Goal: Information Seeking & Learning: Learn about a topic

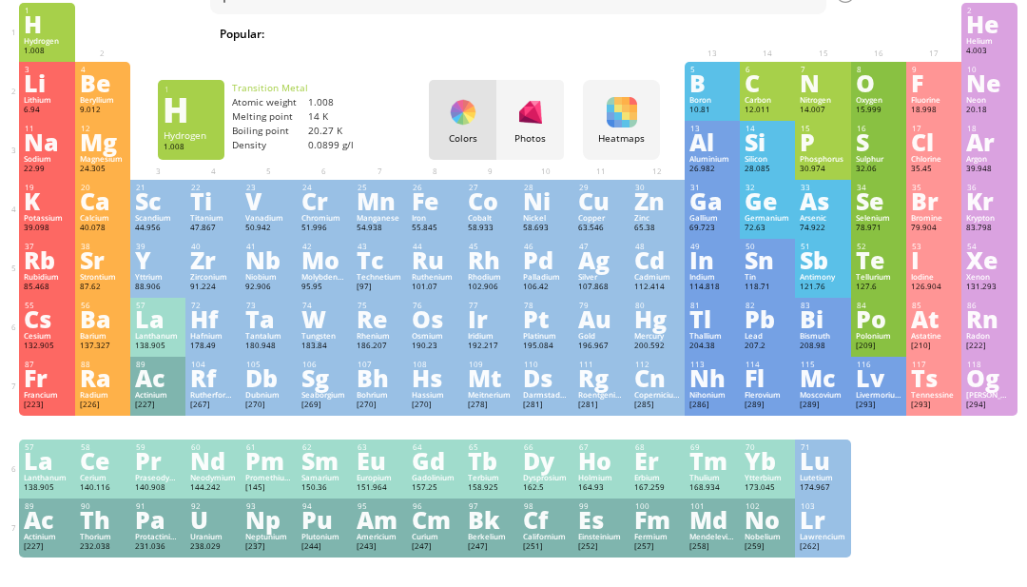
scroll to position [87, 0]
click at [66, 511] on div "89" at bounding box center [47, 506] width 45 height 10
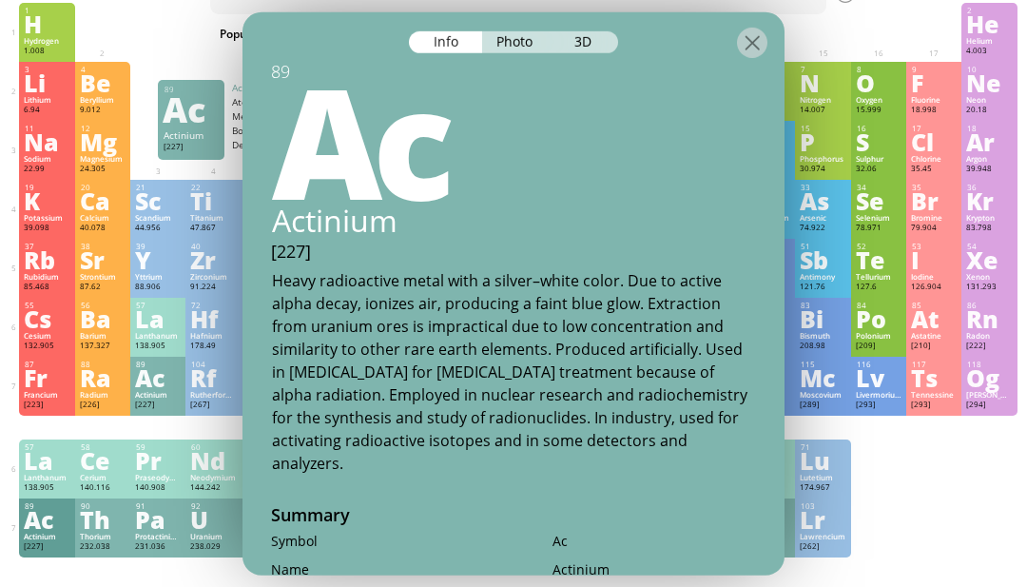
click at [26, 471] on div "La" at bounding box center [47, 460] width 46 height 21
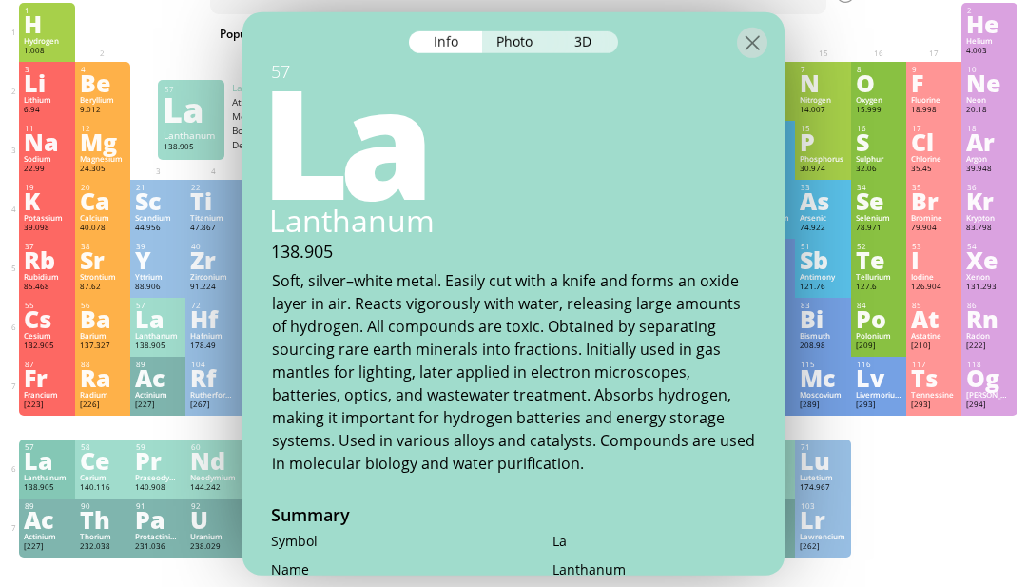
click at [37, 388] on div "Fr" at bounding box center [47, 377] width 46 height 21
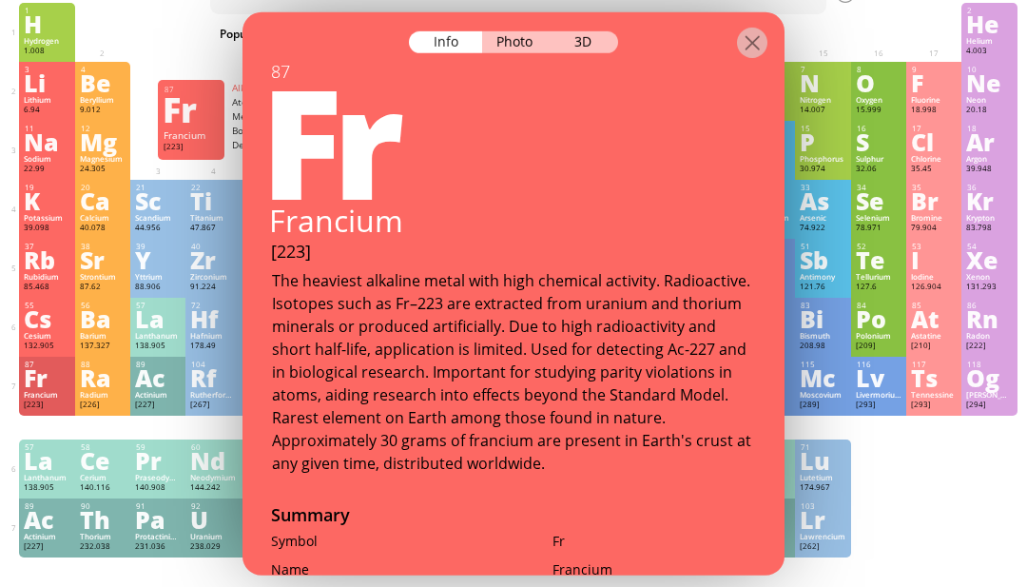
click at [746, 41] on div at bounding box center [752, 42] width 30 height 30
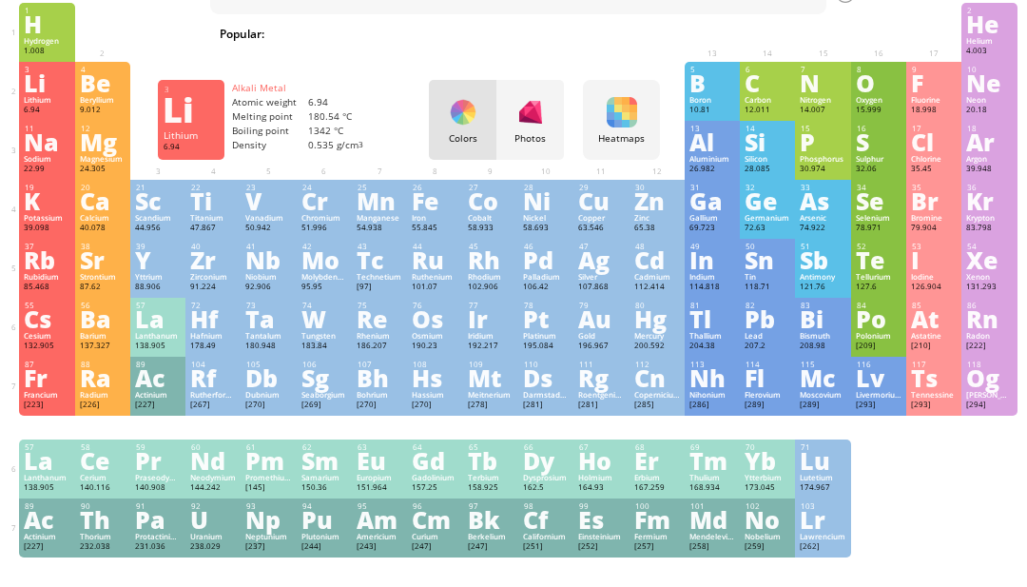
click at [47, 91] on div "Li" at bounding box center [47, 82] width 46 height 21
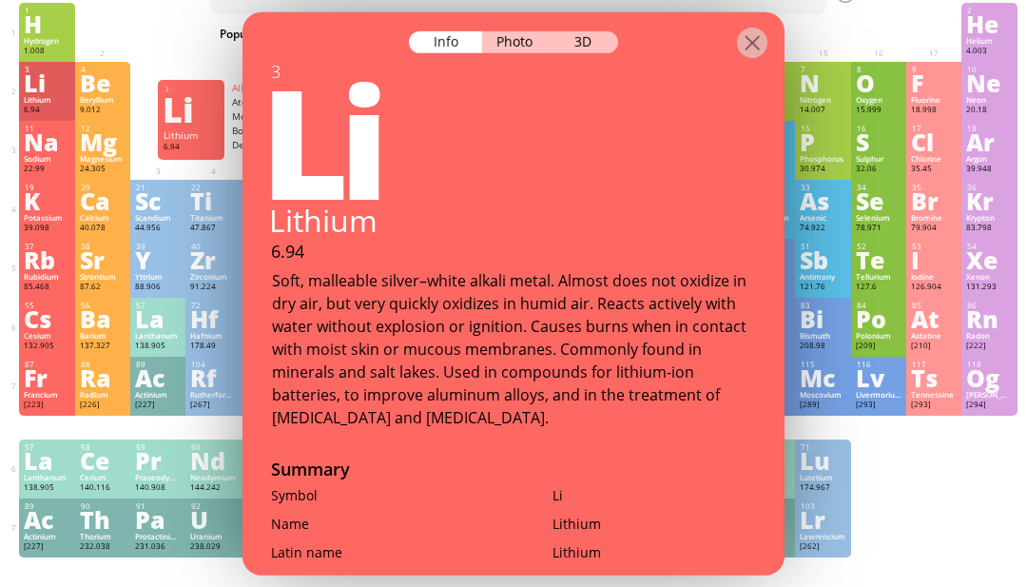
click at [584, 32] on div at bounding box center [514, 27] width 542 height 33
click at [576, 44] on div "3D" at bounding box center [584, 41] width 68 height 22
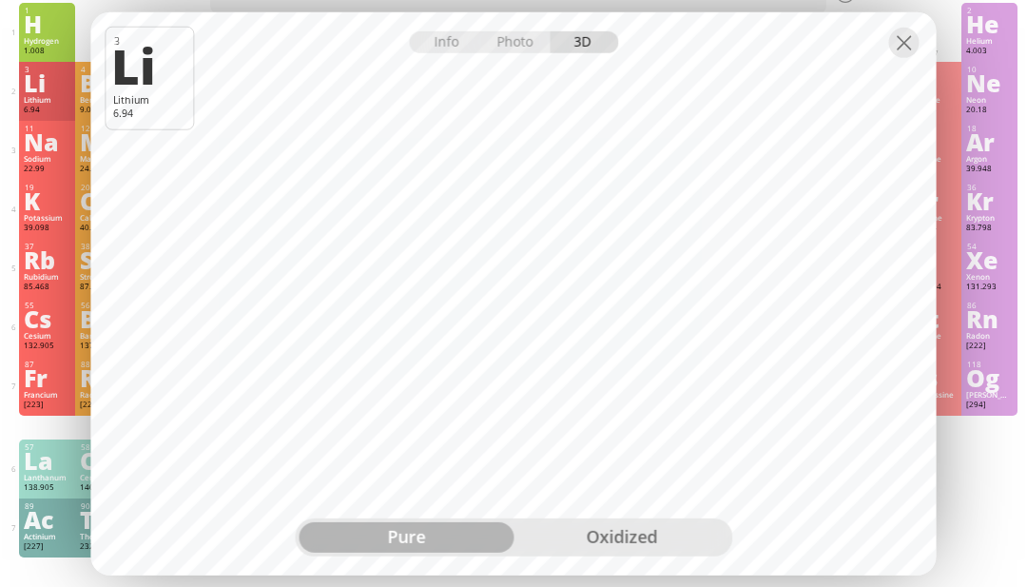
click at [578, 553] on div "oxidized" at bounding box center [621, 537] width 215 height 30
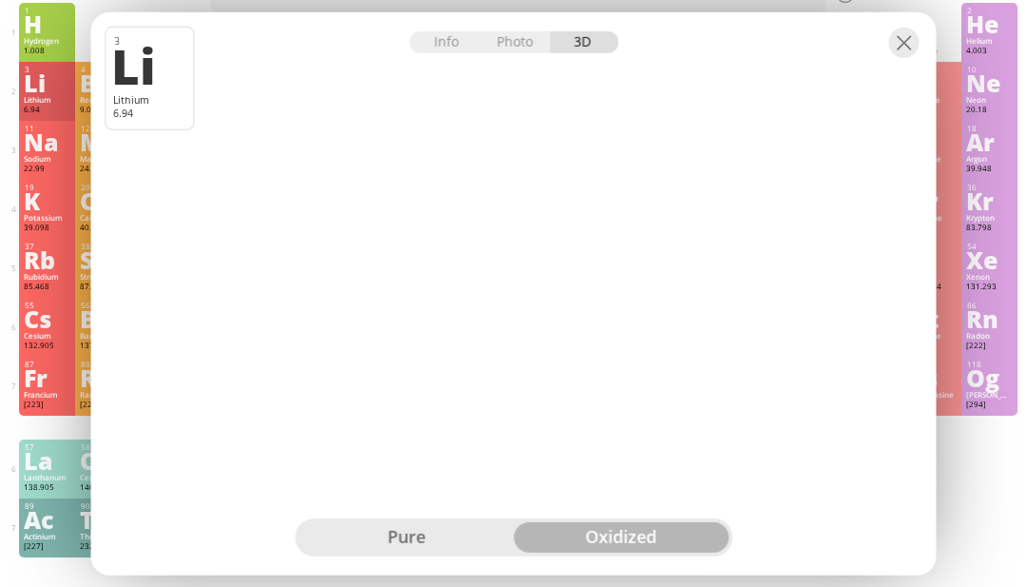
scroll to position [78, 0]
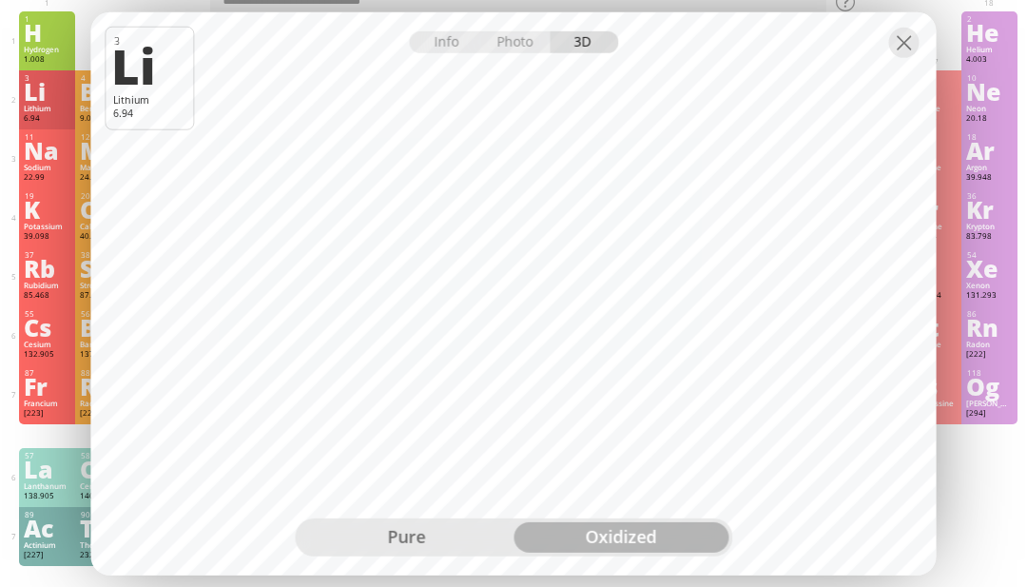
click at [382, 553] on div "pure" at bounding box center [406, 537] width 215 height 30
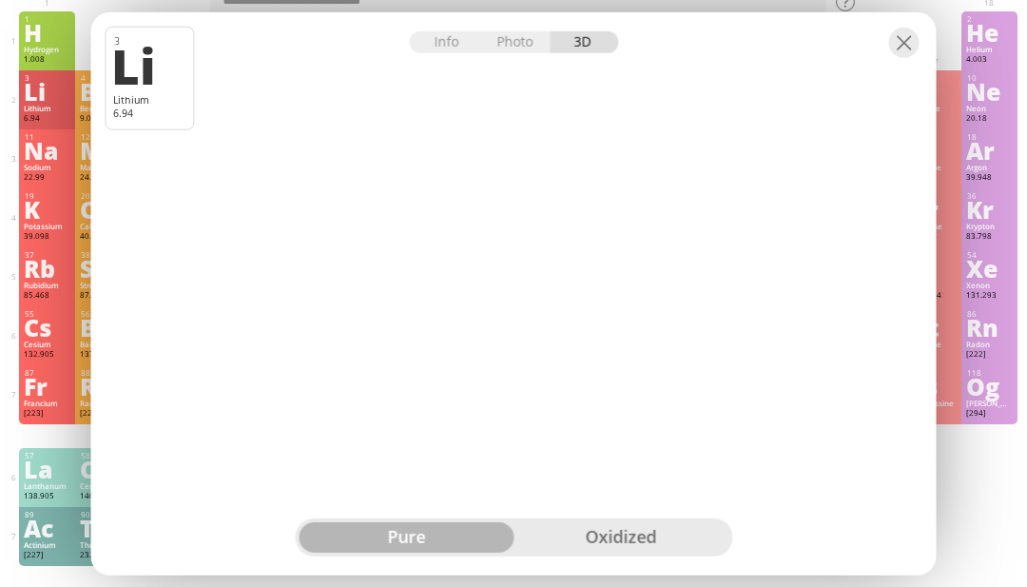
scroll to position [78, 5]
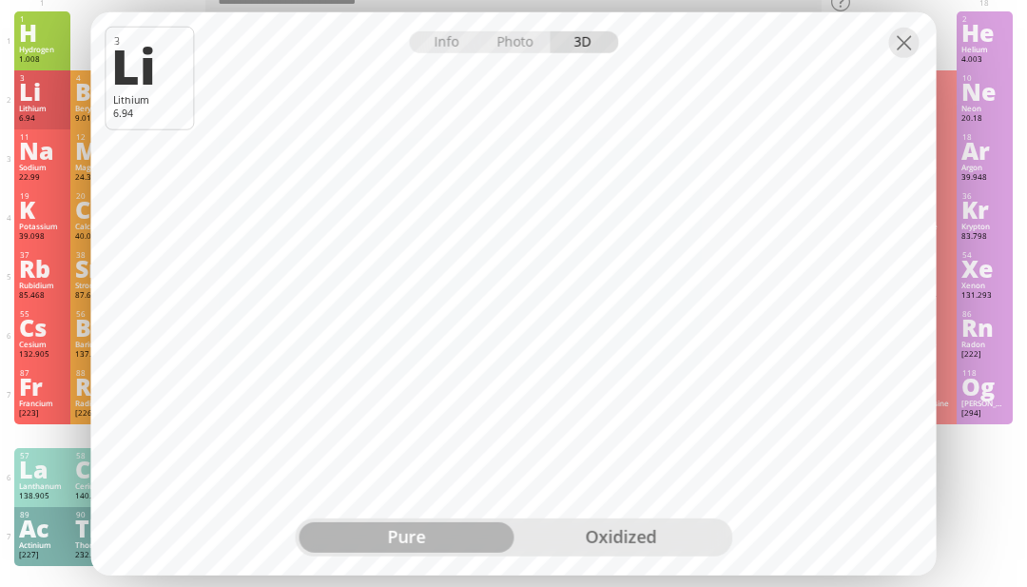
click at [651, 553] on div "oxidized" at bounding box center [621, 537] width 215 height 30
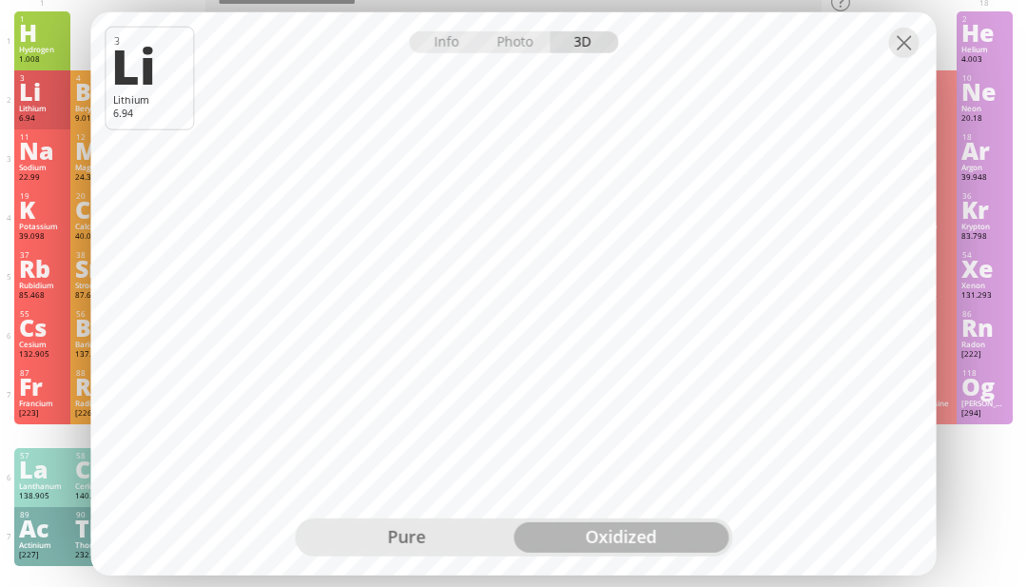
click at [373, 553] on div "pure" at bounding box center [406, 537] width 215 height 30
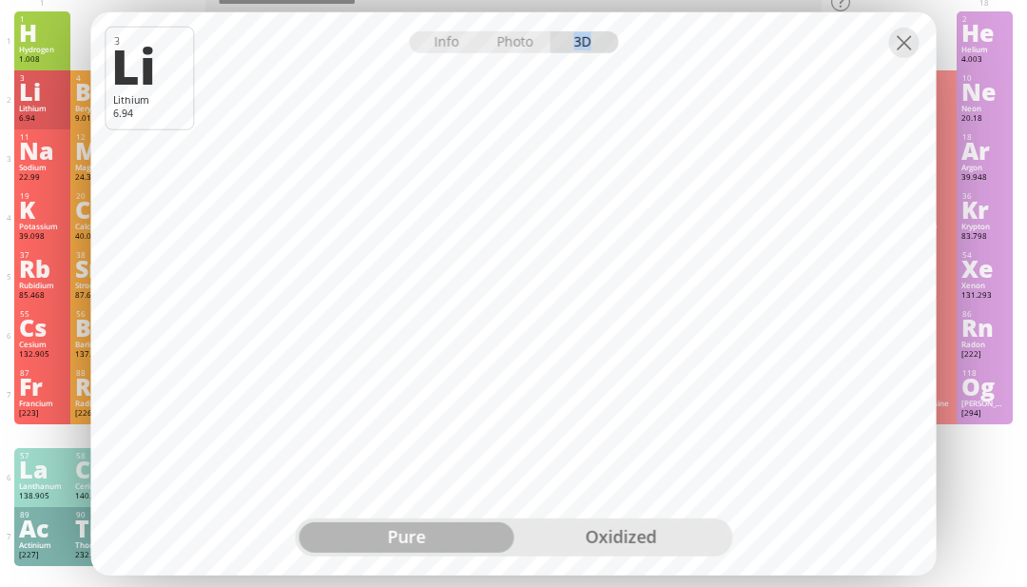
click at [965, 424] on div "118 [PERSON_NAME] [294] −1, +1, +2, +4, +6 −1, +1, +2, +4, +6 N/A N/A N/A [Rn]7…" at bounding box center [984, 394] width 55 height 59
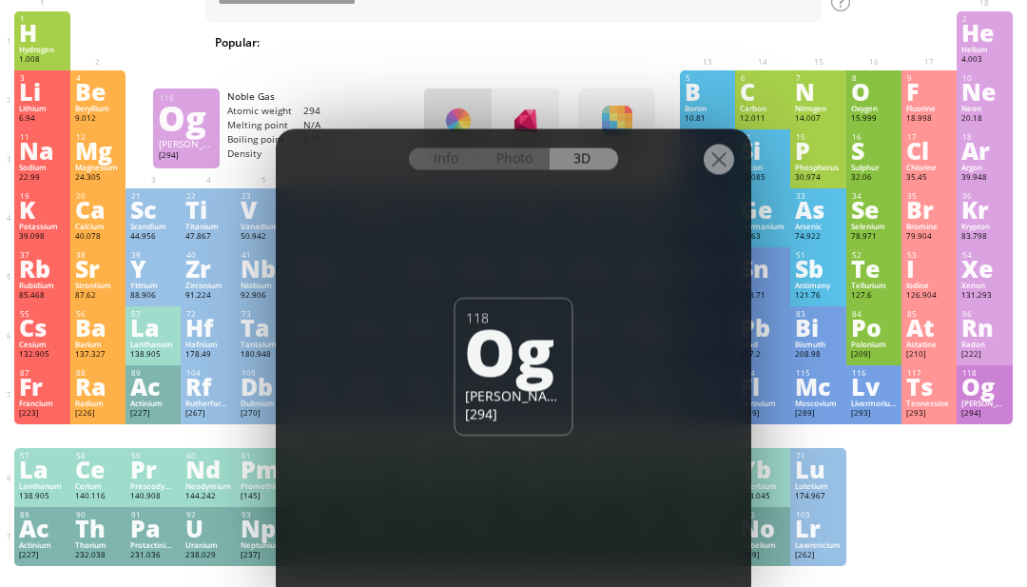
click at [943, 424] on div "117 Ts Tennessine [293] −1, +5 −1, +5 N/A N/A N/A [Rn]7s 2 5f 14 6d 10 7p 5" at bounding box center [929, 394] width 55 height 59
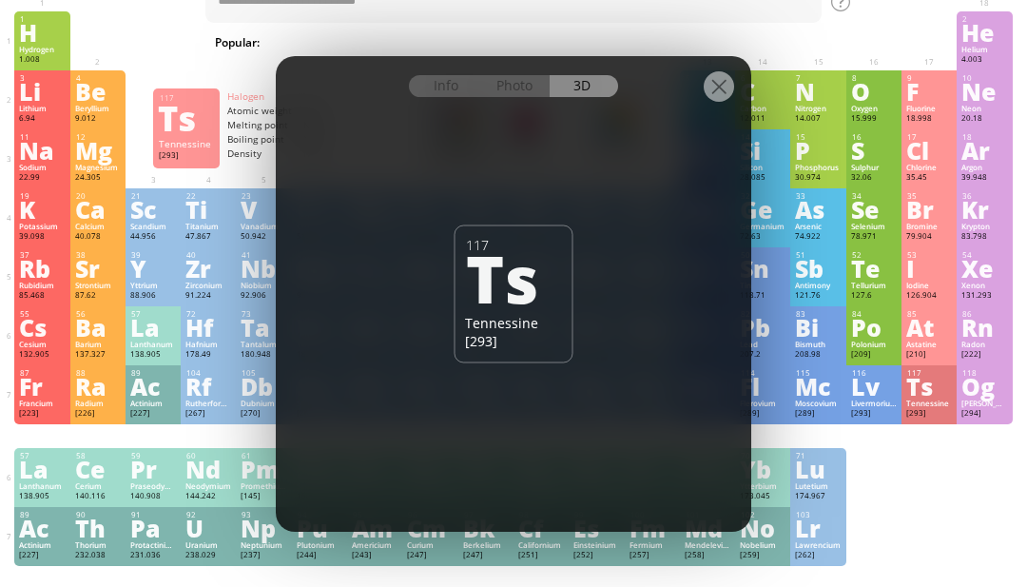
click at [945, 483] on div "1 H Hydrogen 1.008 −1, +1 −1, +1 -259.14 °C -252.87 °C 0.0899 g/l 1s 1 2 He Hel…" at bounding box center [513, 288] width 998 height 554
click at [37, 102] on div "Li" at bounding box center [42, 91] width 46 height 21
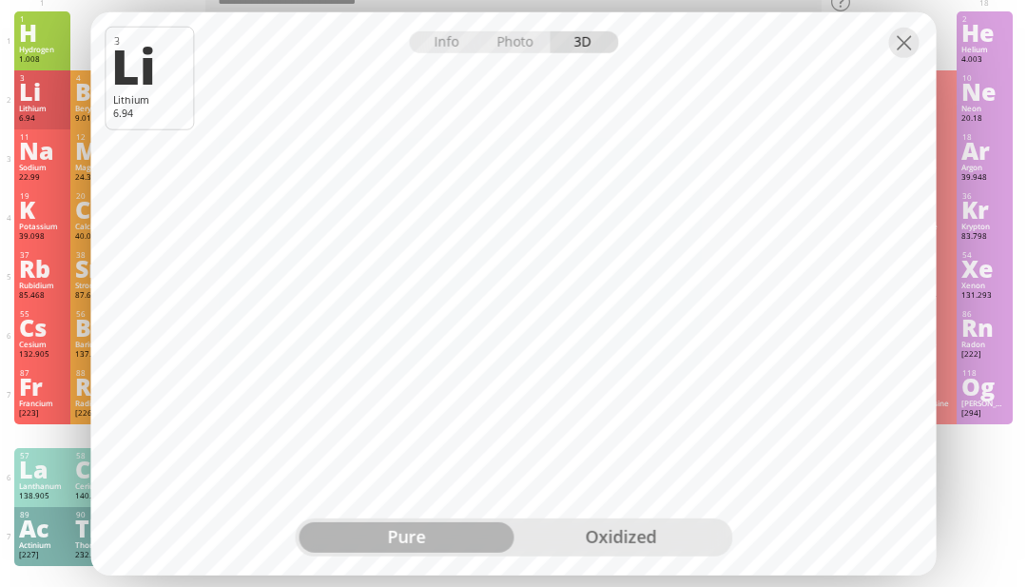
click at [593, 553] on div "oxidized" at bounding box center [621, 537] width 215 height 30
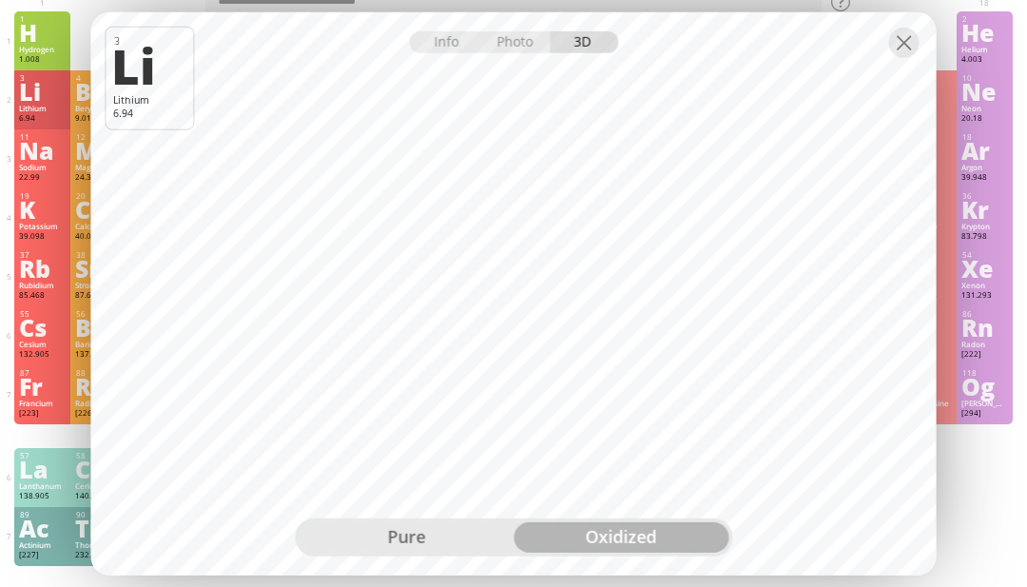
click at [910, 57] on div at bounding box center [904, 42] width 30 height 30
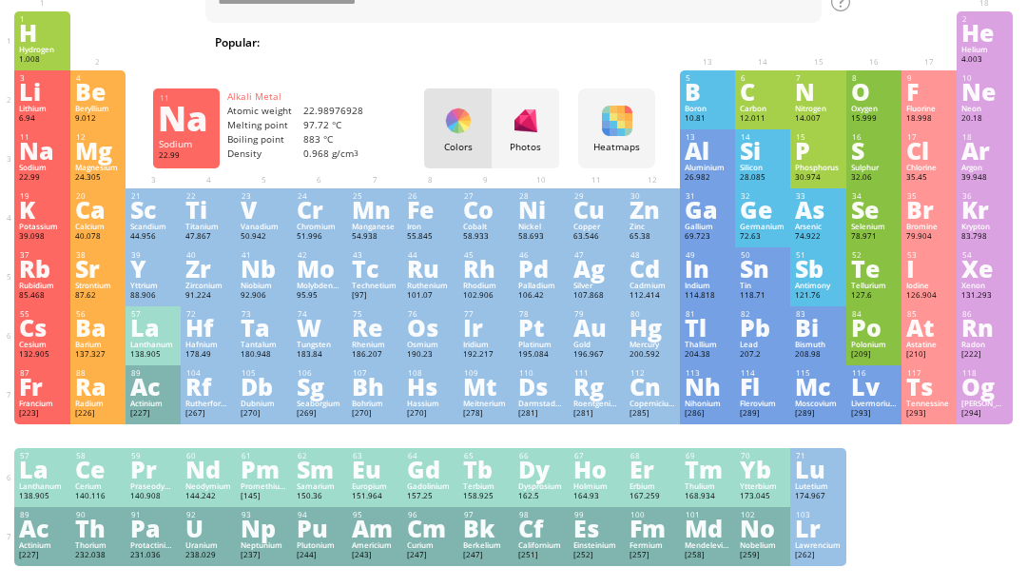
click at [28, 161] on div "Na" at bounding box center [42, 150] width 46 height 21
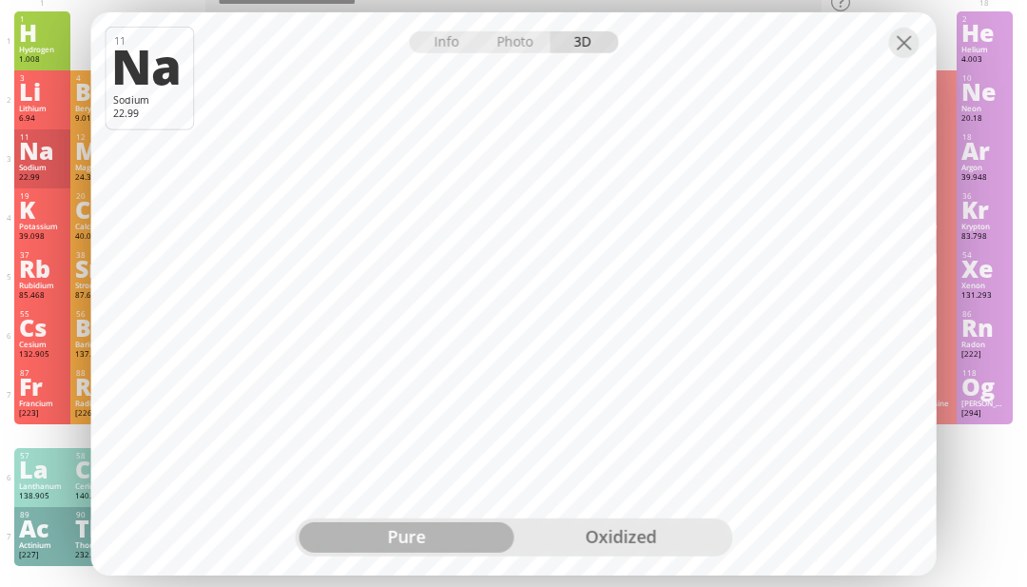
scroll to position [76, 5]
click at [642, 553] on div "oxidized" at bounding box center [621, 537] width 215 height 30
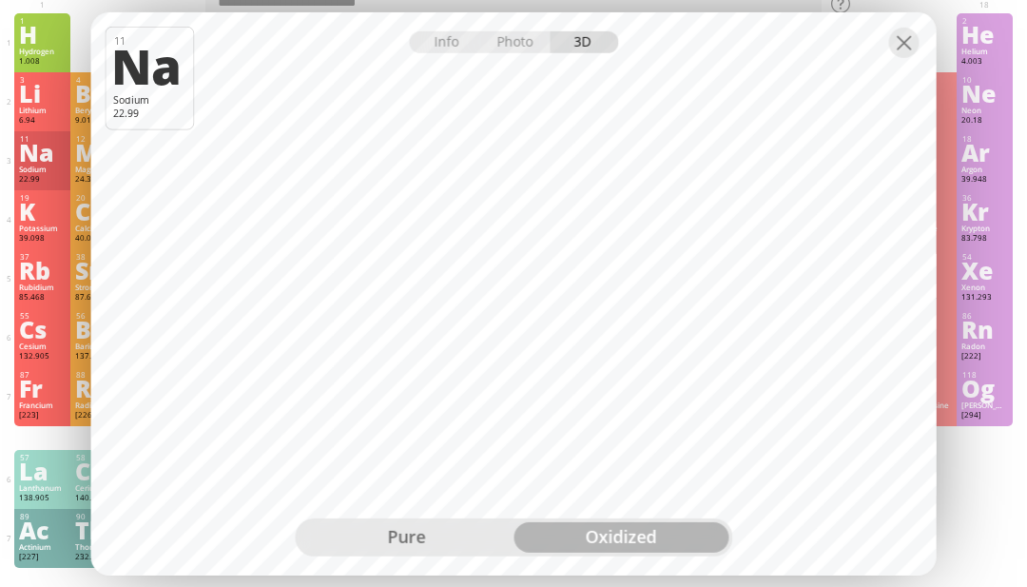
click at [428, 553] on div "pure" at bounding box center [406, 537] width 215 height 30
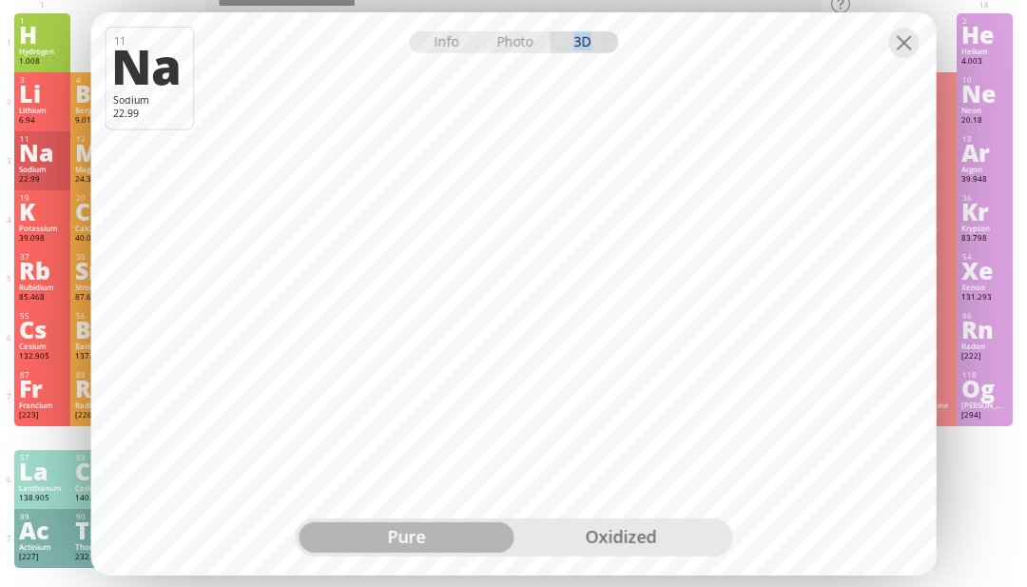
click at [971, 486] on div "1 H Hydrogen 1.008 −1, +1 −1, +1 -259.14 °C -252.87 °C 0.0899 g/l 1s 1 2 He Hel…" at bounding box center [513, 290] width 998 height 554
click at [968, 482] on div "1 H Hydrogen 1.008 −1, +1 −1, +1 -259.14 °C -252.87 °C 0.0899 g/l 1s 1 2 He Hel…" at bounding box center [513, 290] width 998 height 554
click at [525, 45] on div at bounding box center [513, 27] width 845 height 33
click at [499, 52] on div "Photo" at bounding box center [516, 41] width 68 height 22
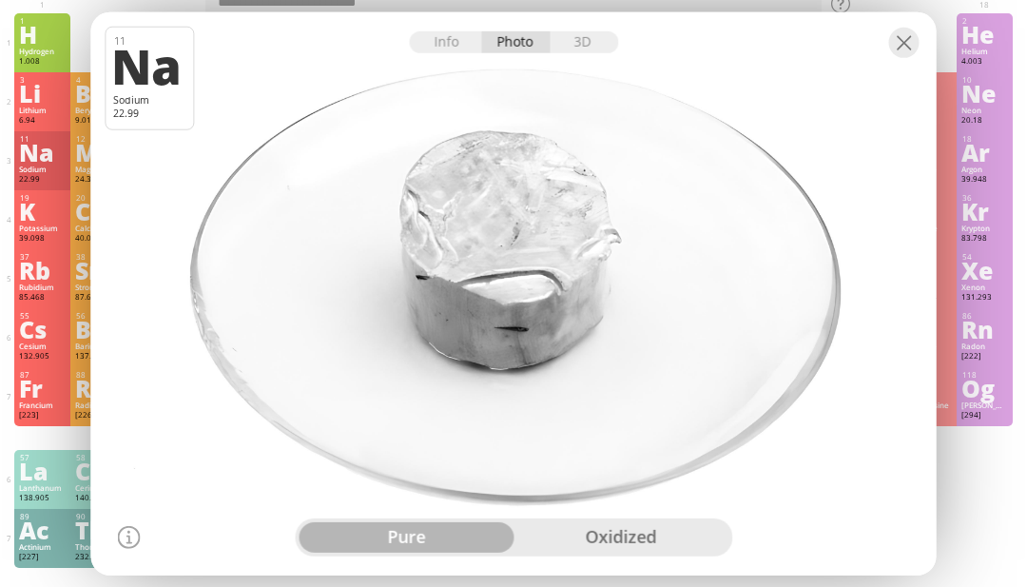
click at [660, 553] on div "oxidized" at bounding box center [621, 537] width 215 height 30
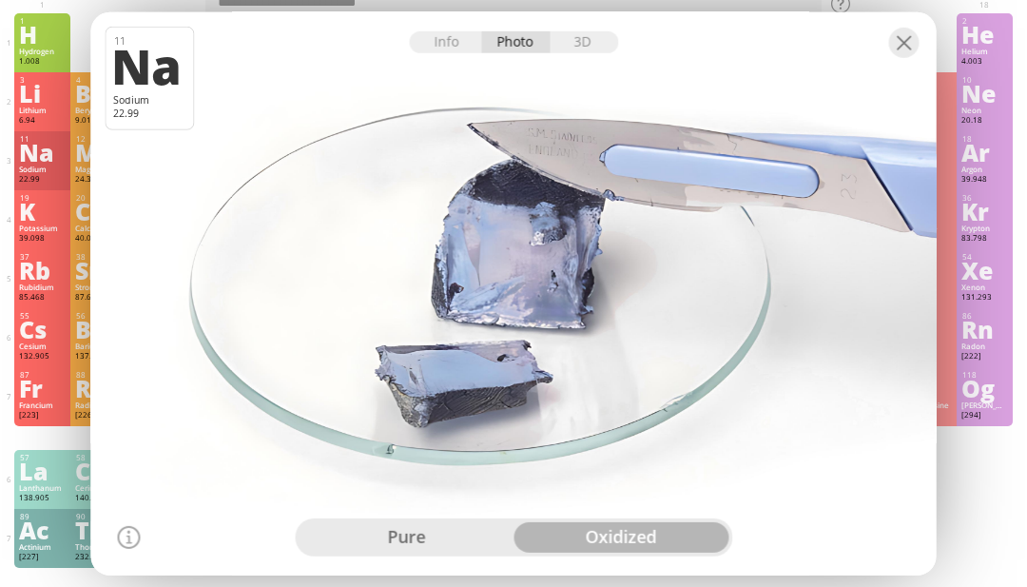
click at [671, 553] on div "oxidized" at bounding box center [621, 537] width 215 height 30
click at [906, 57] on div at bounding box center [904, 42] width 30 height 30
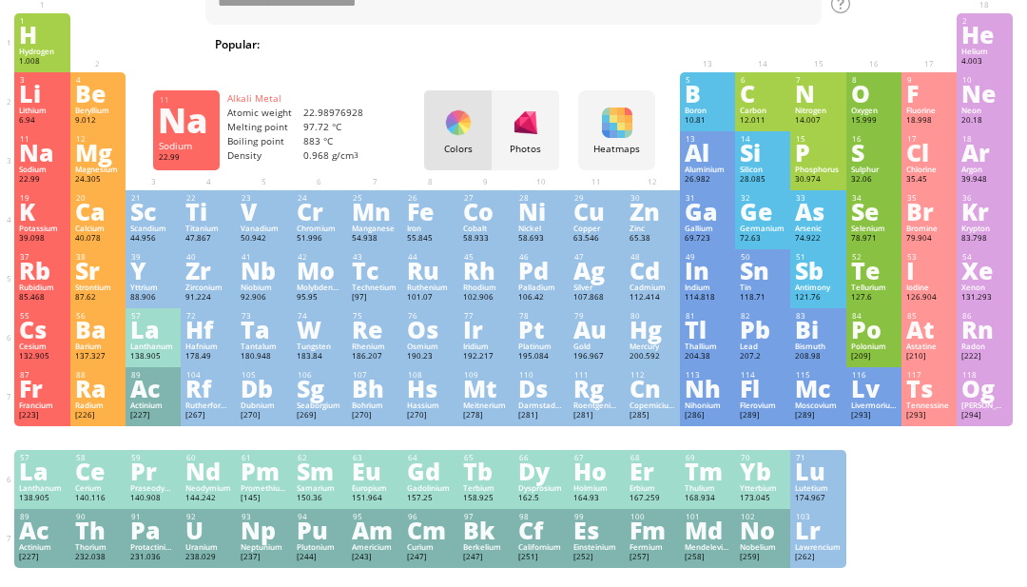
click at [40, 174] on div "Sodium" at bounding box center [42, 170] width 46 height 10
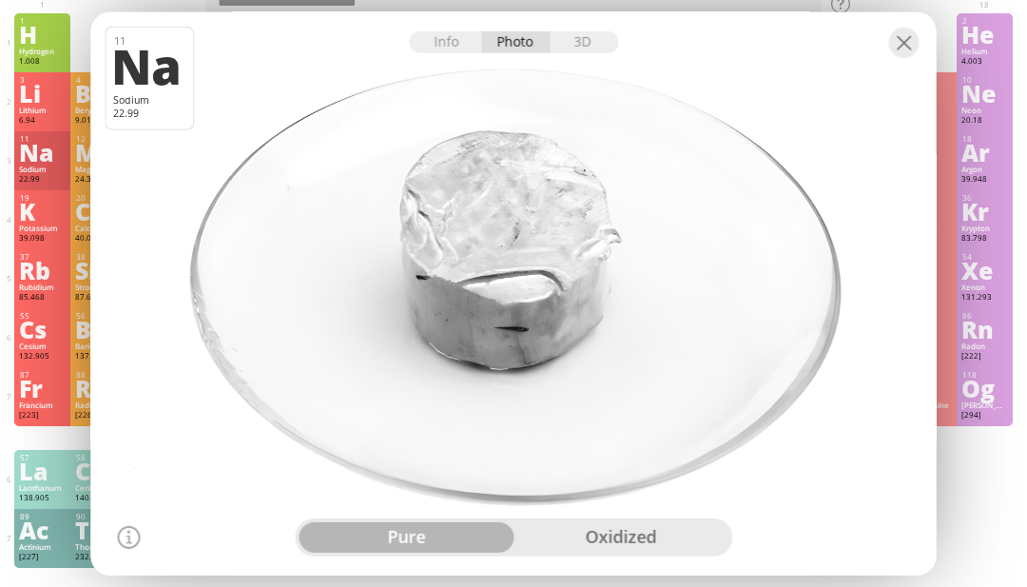
click at [582, 52] on div "3D" at bounding box center [584, 41] width 68 height 22
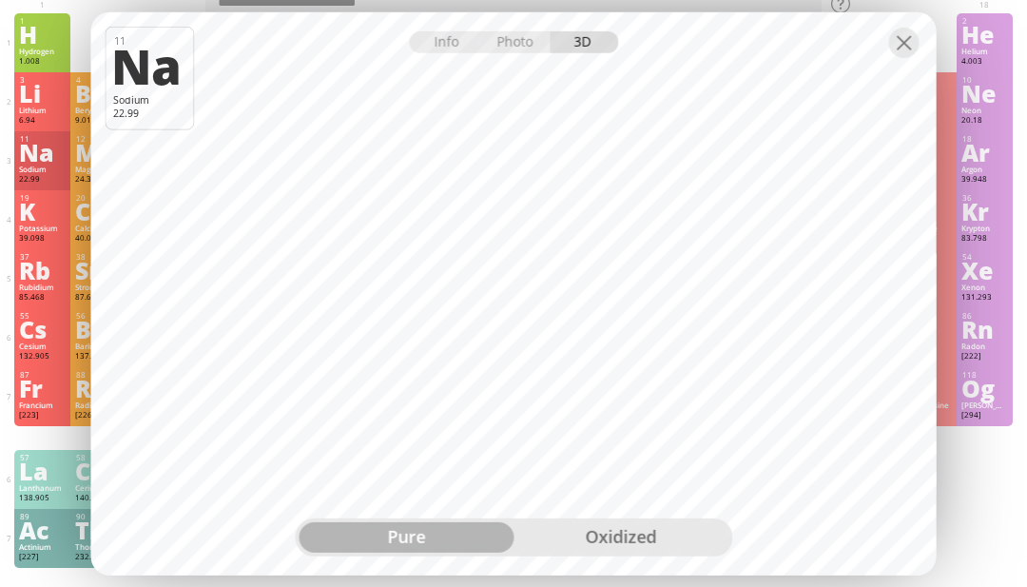
click at [659, 553] on div "oxidized" at bounding box center [621, 537] width 215 height 30
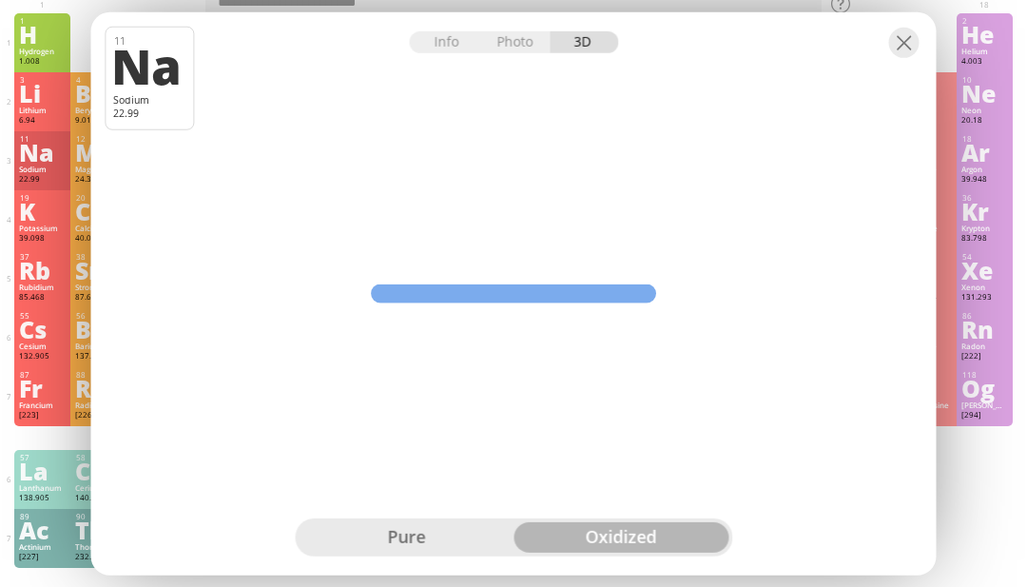
scroll to position [76, 0]
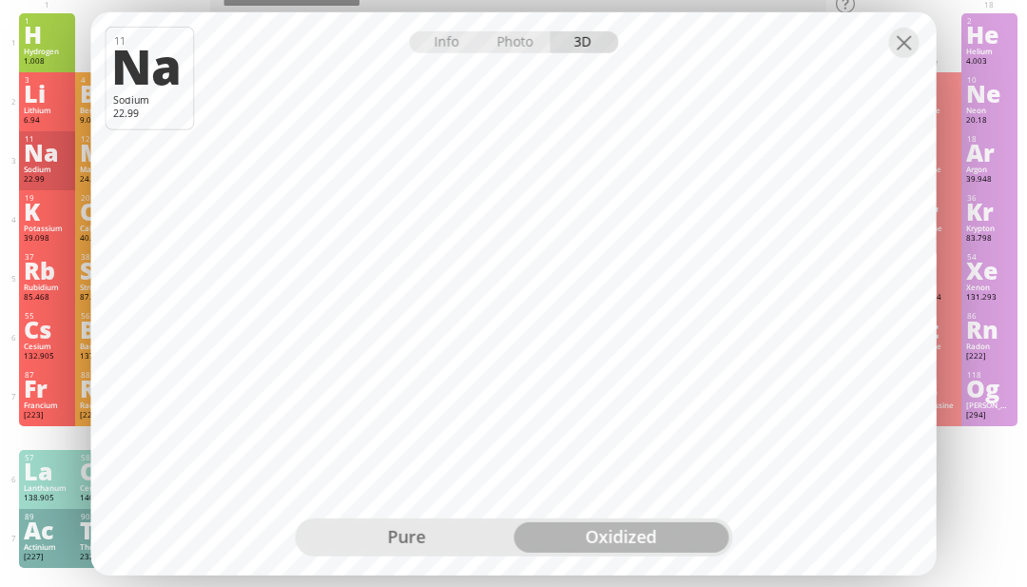
click at [913, 57] on div at bounding box center [904, 42] width 30 height 30
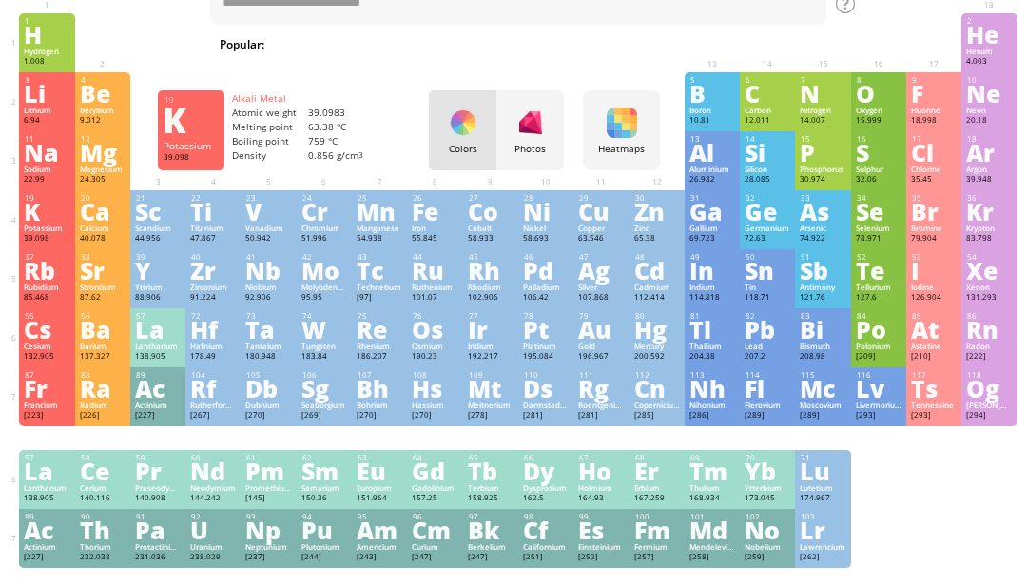
click at [48, 203] on div "19" at bounding box center [47, 198] width 45 height 10
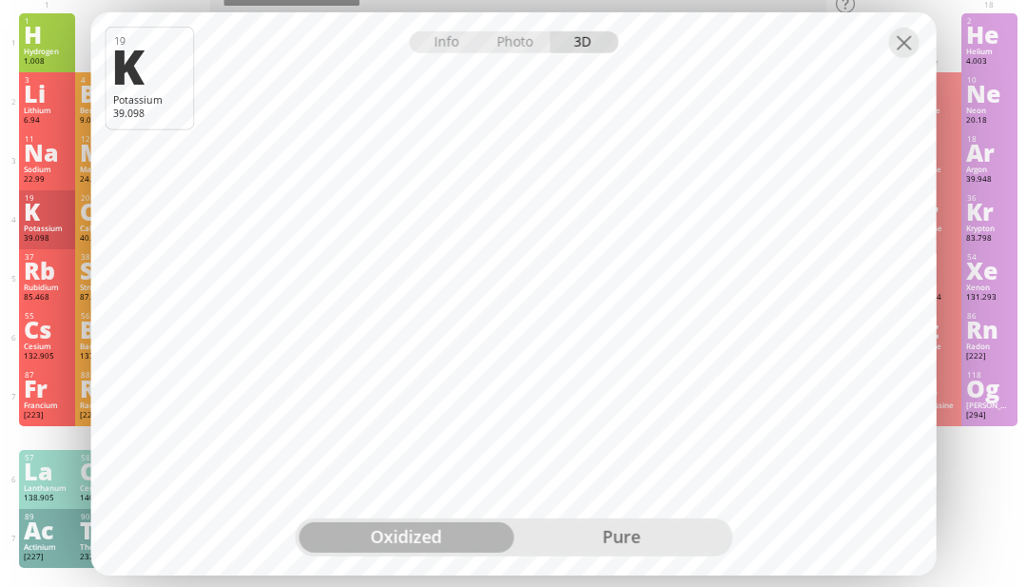
click at [625, 553] on div "pure" at bounding box center [621, 537] width 215 height 30
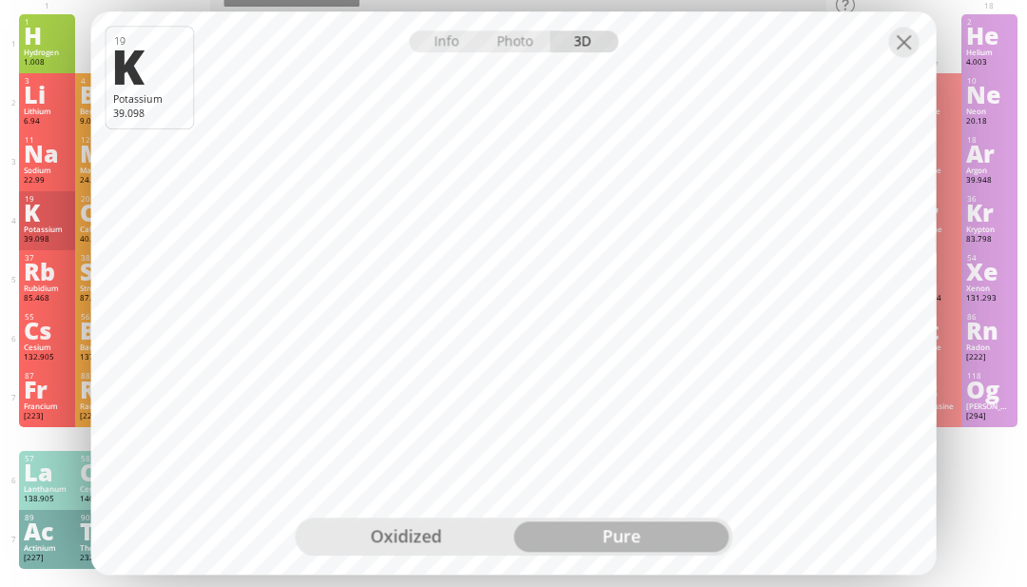
scroll to position [75, 0]
click at [439, 553] on div "oxidized" at bounding box center [406, 537] width 215 height 30
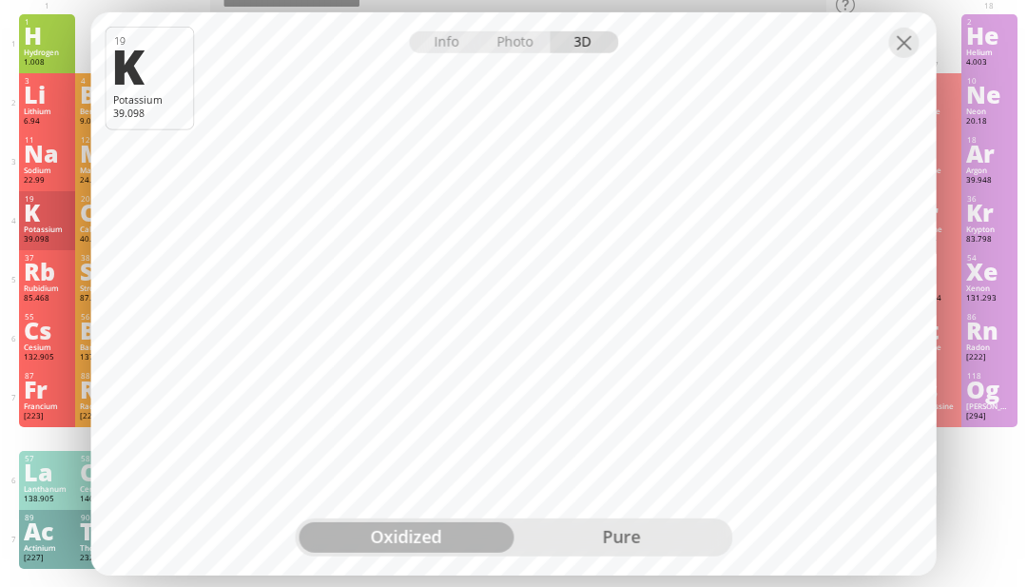
click at [54, 340] on div "Cs" at bounding box center [47, 330] width 46 height 21
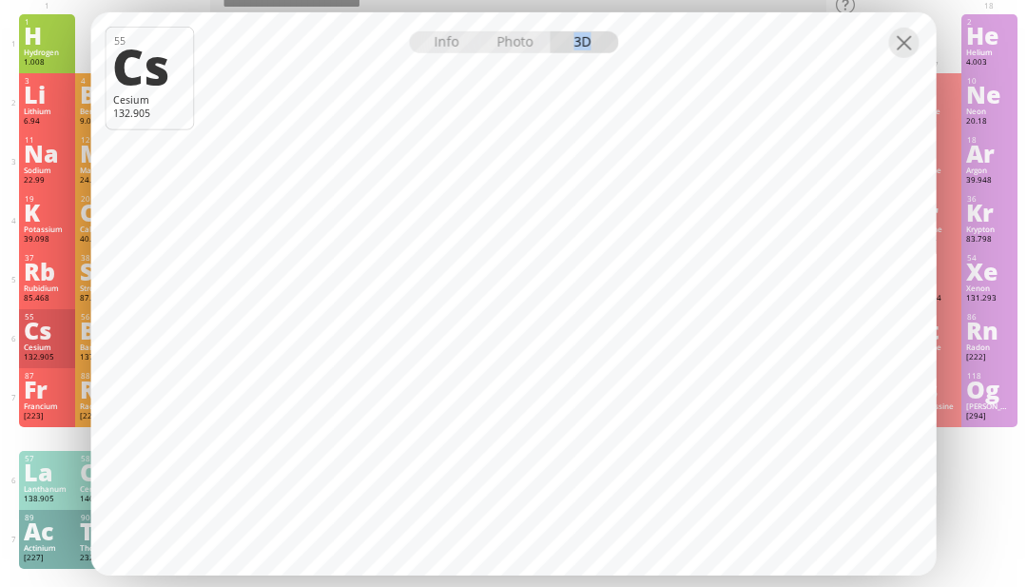
click at [1016, 354] on div "86 Rn Radon [222] +2, +6 +2, +6 -71 °C -61.7 °C 9.73 g/l [Xe]6s 2 4f 14 5d 10 6…" at bounding box center [988, 338] width 55 height 59
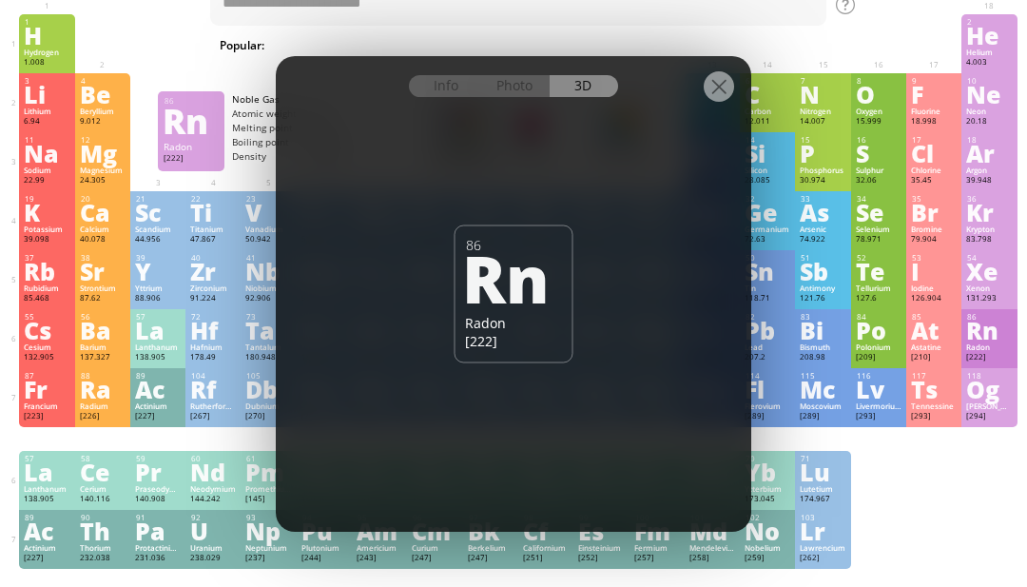
click at [712, 102] on div at bounding box center [719, 86] width 30 height 30
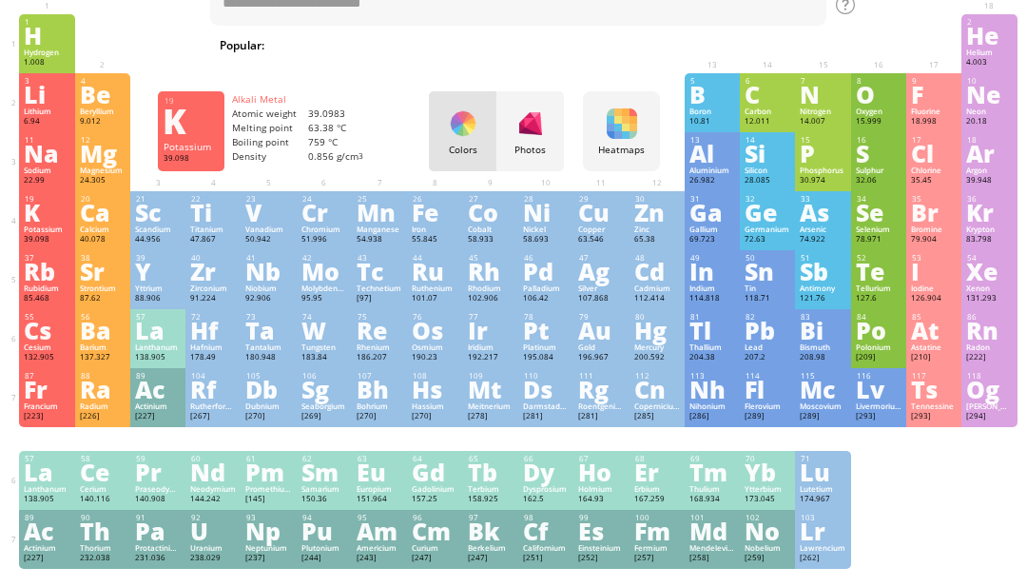
click at [33, 223] on div "K" at bounding box center [47, 212] width 46 height 21
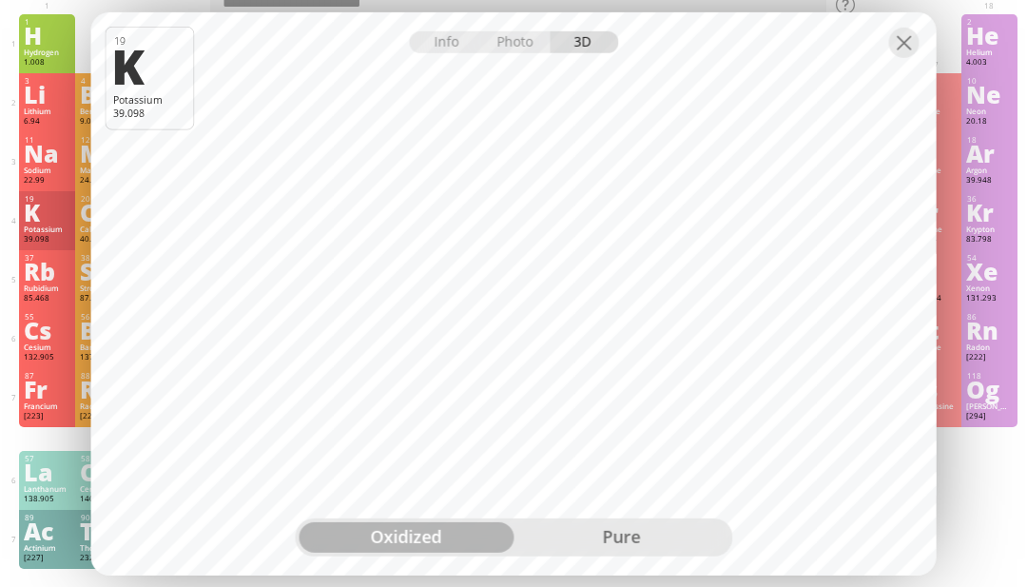
click at [686, 553] on div "pure" at bounding box center [621, 537] width 215 height 30
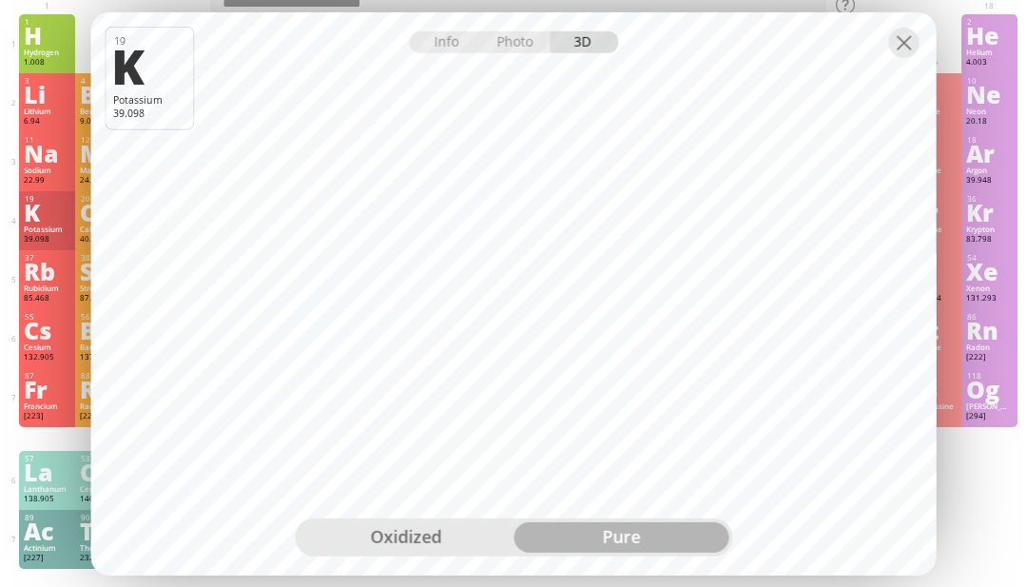
click at [900, 57] on div at bounding box center [904, 42] width 30 height 30
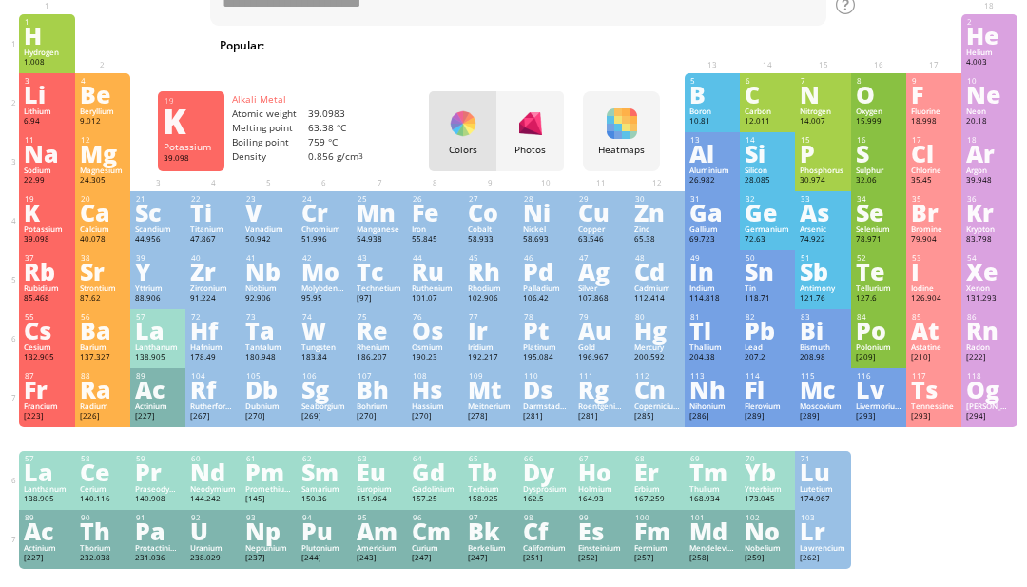
click at [44, 340] on div "Cs" at bounding box center [47, 330] width 46 height 21
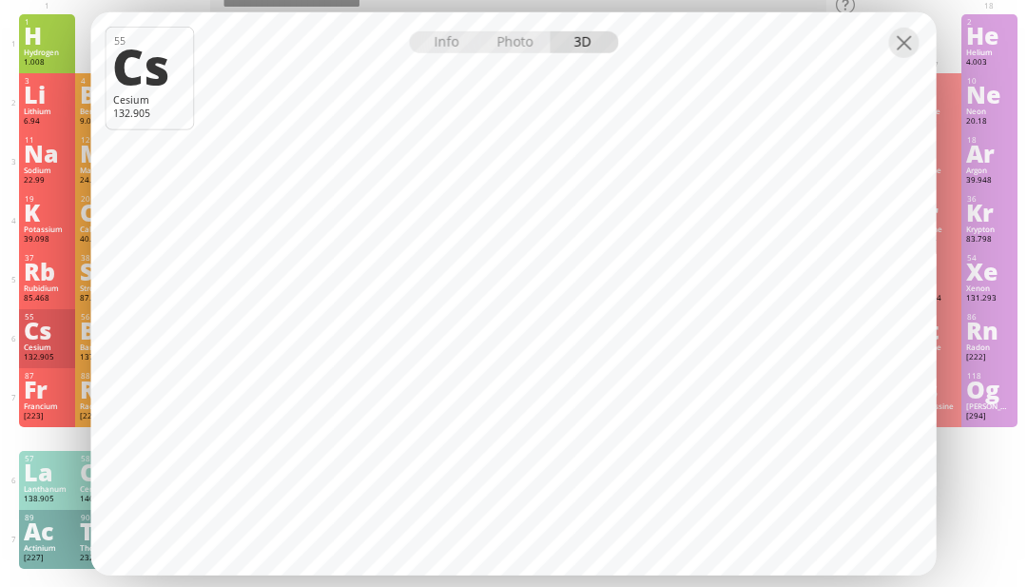
click at [895, 57] on div at bounding box center [904, 42] width 30 height 30
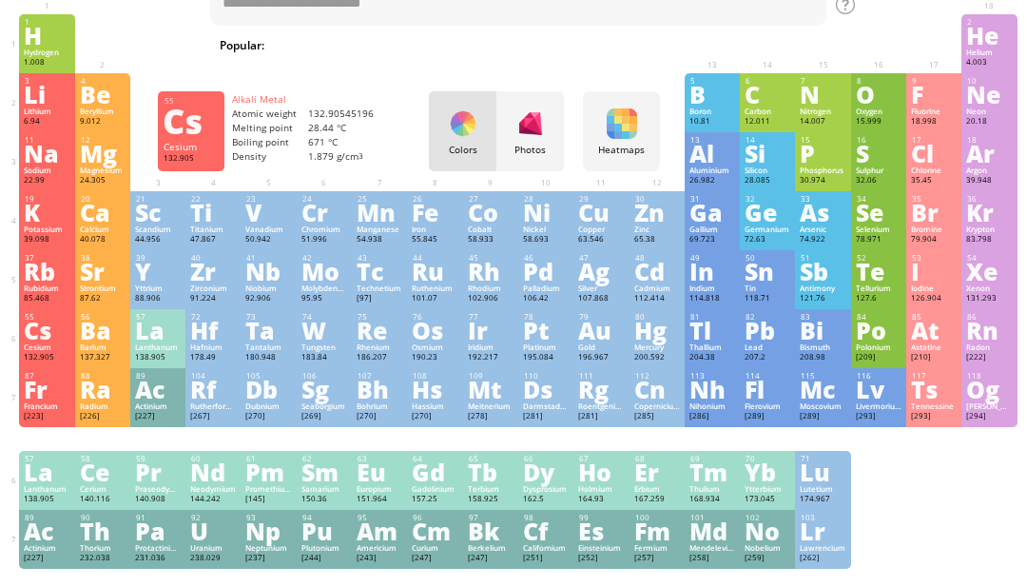
click at [24, 282] on div "Rb" at bounding box center [47, 271] width 46 height 21
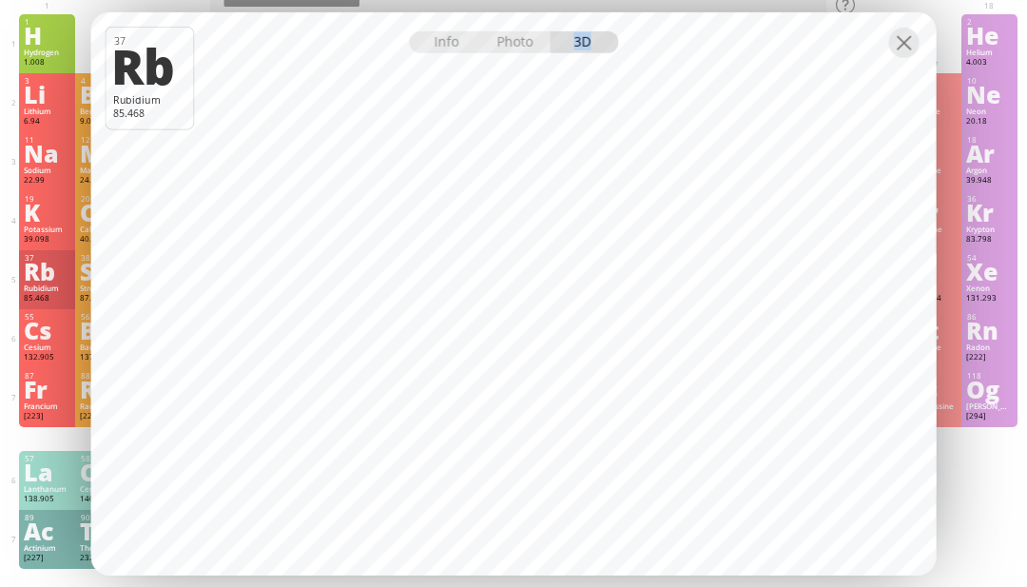
click at [978, 506] on div "1 H Hydrogen 1.008 −1, +1 −1, +1 -259.14 °C -252.87 °C 0.0899 g/l 1s 1 2 He Hel…" at bounding box center [518, 291] width 998 height 554
click at [904, 57] on div at bounding box center [904, 42] width 30 height 30
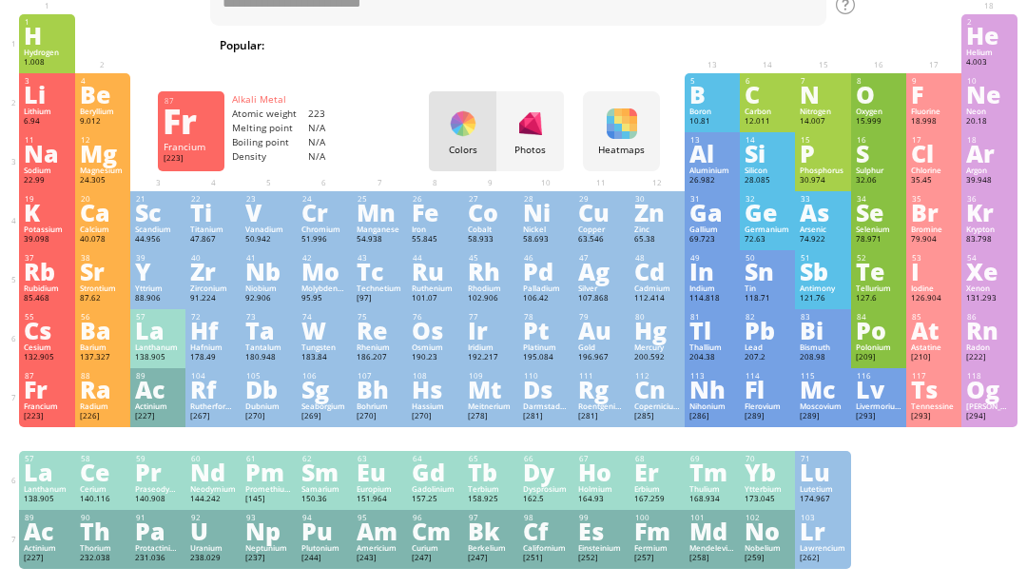
click at [55, 427] on div "87 Fr Francium [223] +1 +1 N/A N/A N/A [Rn]7s 1" at bounding box center [46, 397] width 55 height 59
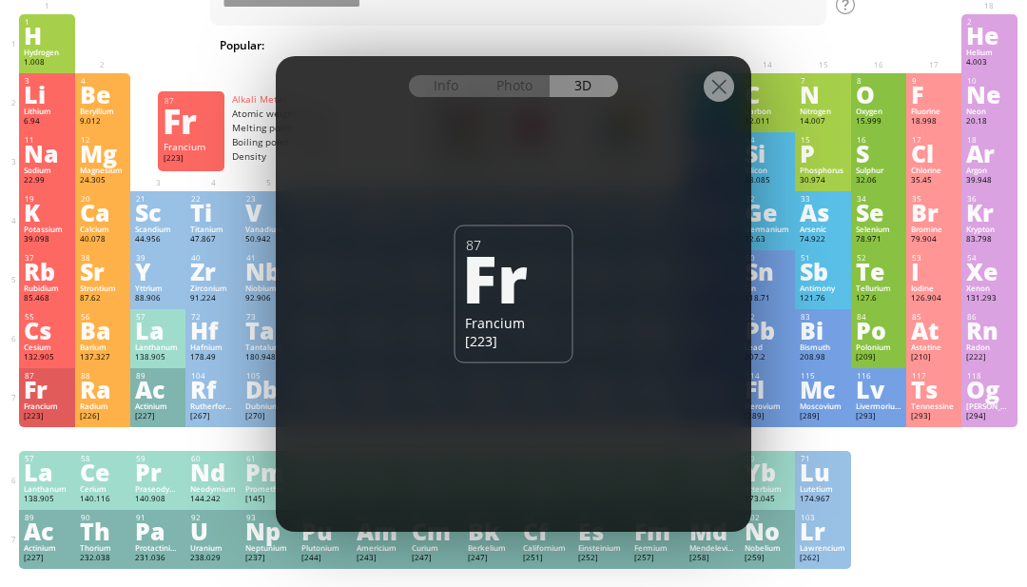
scroll to position [74, 0]
click at [709, 102] on div at bounding box center [719, 86] width 30 height 30
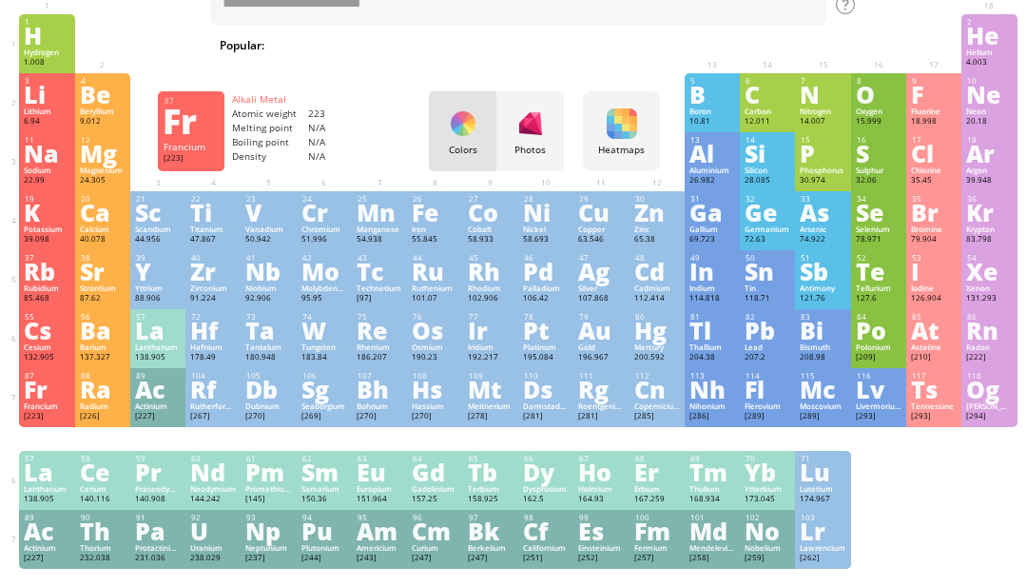
scroll to position [136, 0]
